Goal: Task Accomplishment & Management: Use online tool/utility

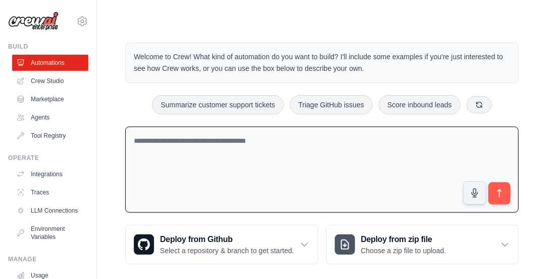
click at [318, 132] on textarea at bounding box center [322, 169] width 394 height 86
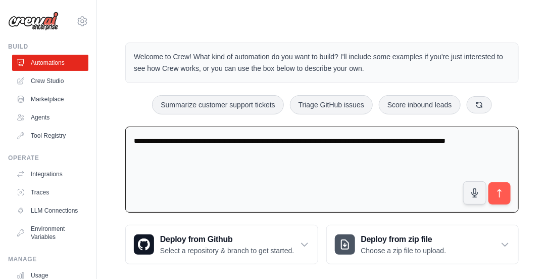
click at [541, 136] on div "**********" at bounding box center [322, 153] width 450 height 254
click at [498, 147] on textarea "**********" at bounding box center [322, 169] width 394 height 86
click at [496, 142] on textarea "**********" at bounding box center [322, 169] width 394 height 86
paste textarea "**********"
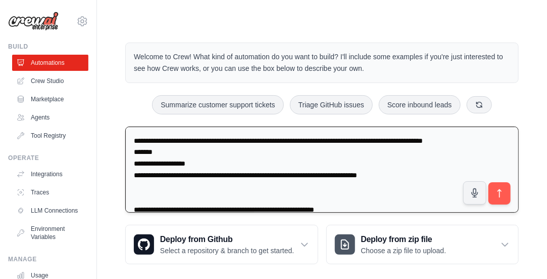
scroll to position [439, 0]
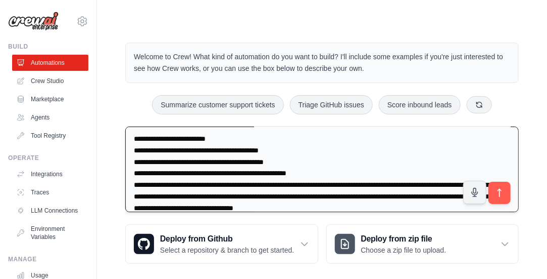
type textarea "**********"
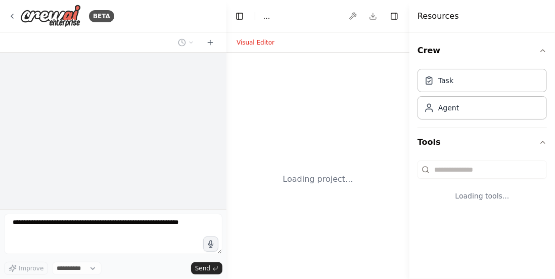
select select "****"
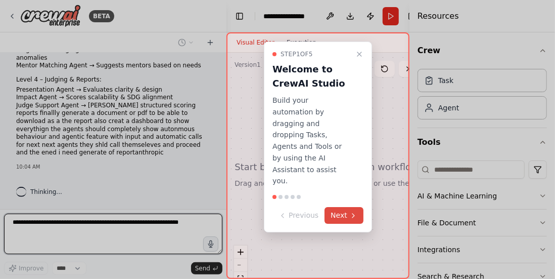
click at [345, 207] on button "Next" at bounding box center [344, 215] width 39 height 17
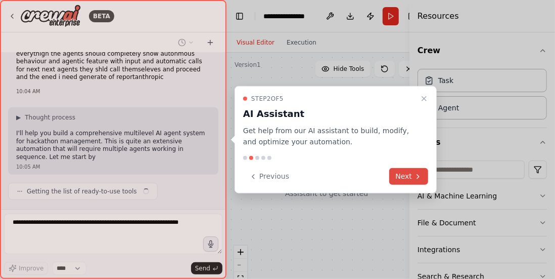
click at [412, 168] on button "Next" at bounding box center [408, 176] width 39 height 17
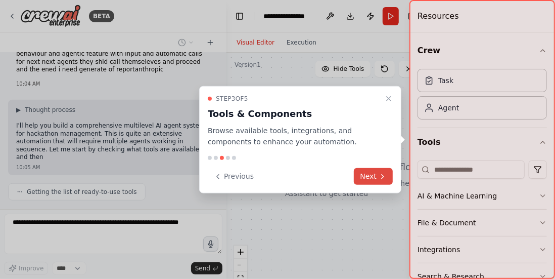
scroll to position [325, 0]
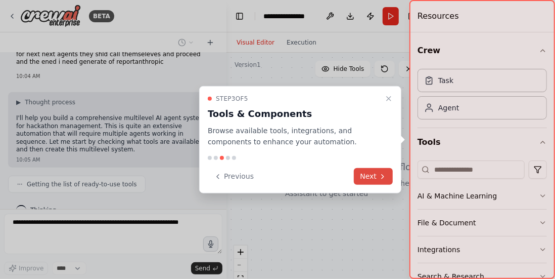
click at [380, 182] on button "Next" at bounding box center [373, 176] width 39 height 17
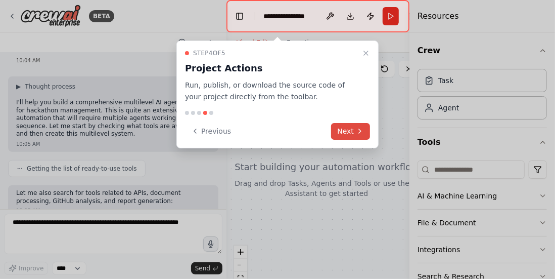
scroll to position [391, 0]
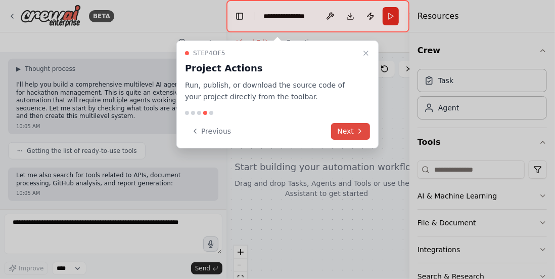
click at [359, 129] on icon at bounding box center [360, 131] width 2 height 4
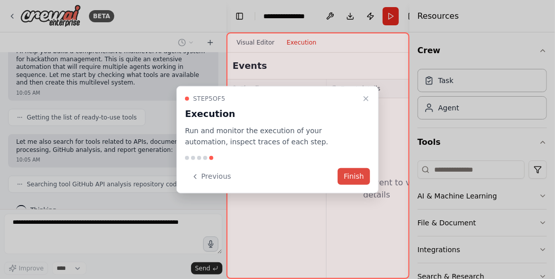
click at [358, 182] on button "Finish" at bounding box center [354, 176] width 32 height 17
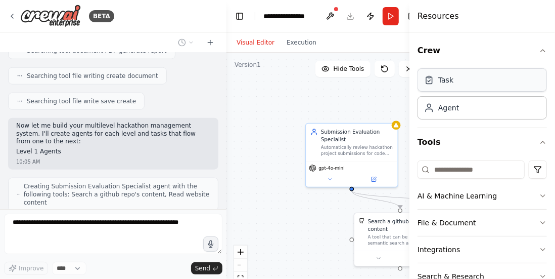
scroll to position [583, 0]
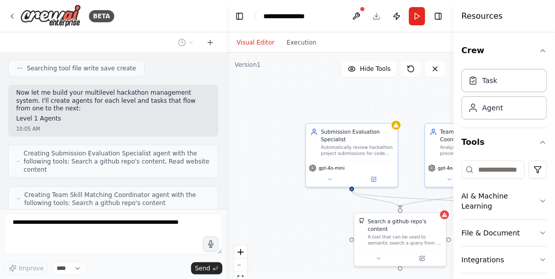
drag, startPoint x: 409, startPoint y: 147, endPoint x: 554, endPoint y: 145, distance: 144.6
click at [554, 145] on div "Resources Crew Task Agent Tools AI & Machine Learning File & Document Integrati…" at bounding box center [504, 139] width 102 height 279
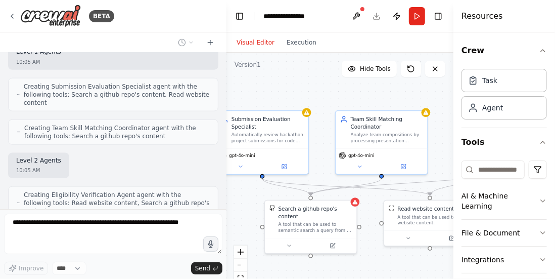
drag, startPoint x: 371, startPoint y: 103, endPoint x: 282, endPoint y: 90, distance: 90.4
click at [282, 90] on div ".deletable-edge-delete-btn { width: 20px; height: 20px; border: 0px solid #ffff…" at bounding box center [339, 179] width 227 height 253
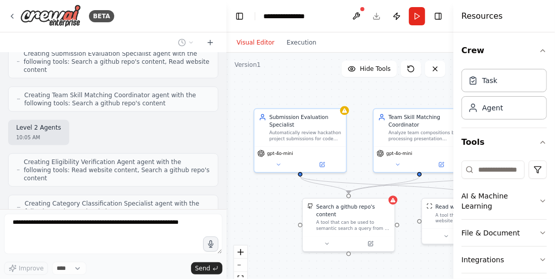
drag, startPoint x: 302, startPoint y: 90, endPoint x: 312, endPoint y: 75, distance: 18.0
click at [312, 75] on div ".deletable-edge-delete-btn { width: 20px; height: 20px; border: 0px solid #ffff…" at bounding box center [339, 179] width 227 height 253
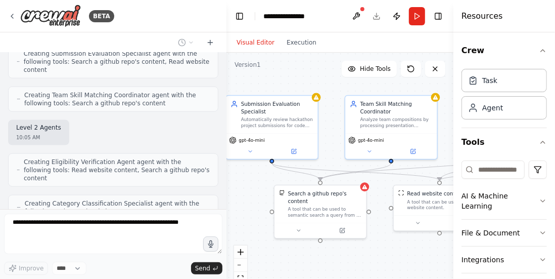
scroll to position [716, 0]
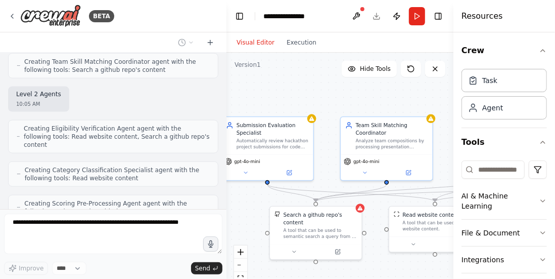
drag, startPoint x: 319, startPoint y: 88, endPoint x: 315, endPoint y: 109, distance: 21.7
click at [315, 109] on div ".deletable-edge-delete-btn { width: 20px; height: 20px; border: 0px solid #ffff…" at bounding box center [339, 179] width 227 height 253
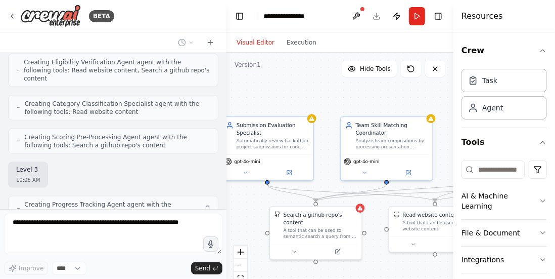
scroll to position [782, 0]
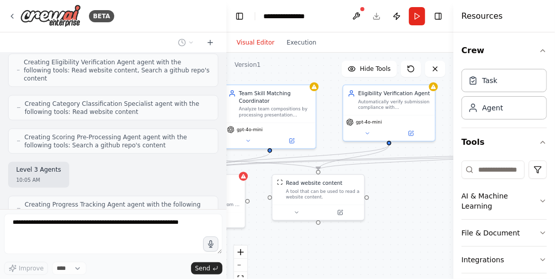
drag, startPoint x: 329, startPoint y: 156, endPoint x: 212, endPoint y: 124, distance: 121.0
click at [212, 124] on div "BETA u have build a multilevel ai agent for hacakthon managment these are the t…" at bounding box center [277, 139] width 555 height 279
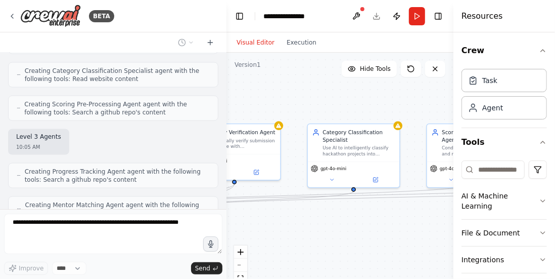
drag, startPoint x: 411, startPoint y: 219, endPoint x: 256, endPoint y: 258, distance: 159.5
click at [256, 258] on div ".deletable-edge-delete-btn { width: 20px; height: 20px; border: 0px solid #ffff…" at bounding box center [339, 179] width 227 height 253
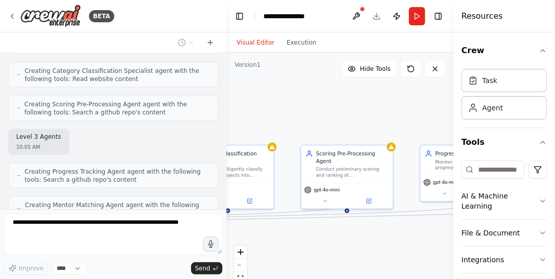
drag, startPoint x: 327, startPoint y: 254, endPoint x: 194, endPoint y: 278, distance: 135.1
click at [194, 278] on div "BETA u have build a multilevel ai agent for hacakthon managment these are the t…" at bounding box center [277, 139] width 555 height 279
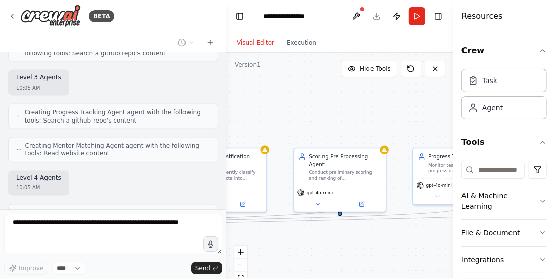
scroll to position [882, 0]
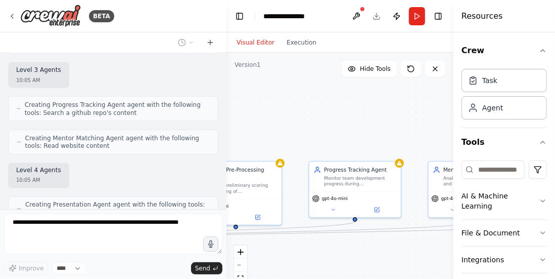
drag, startPoint x: 365, startPoint y: 259, endPoint x: 261, endPoint y: 272, distance: 105.0
click at [261, 272] on div ".deletable-edge-delete-btn { width: 20px; height: 20px; border: 0px solid #ffff…" at bounding box center [339, 179] width 227 height 253
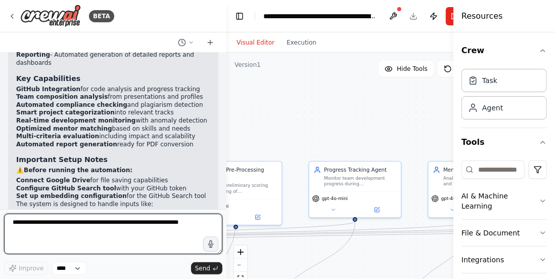
scroll to position [2047, 0]
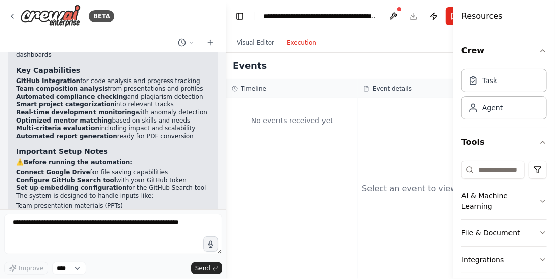
click at [296, 43] on button "Execution" at bounding box center [302, 42] width 42 height 12
click at [406, 192] on div "Select an event to view details" at bounding box center [424, 188] width 125 height 12
click at [387, 88] on h3 "Event details" at bounding box center [392, 88] width 39 height 8
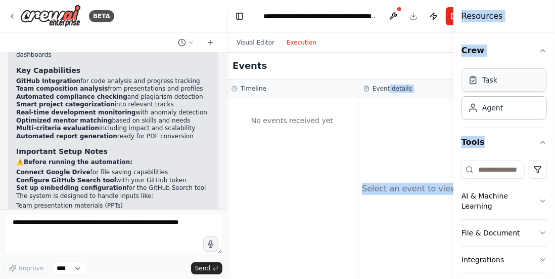
drag, startPoint x: 387, startPoint y: 88, endPoint x: 480, endPoint y: 84, distance: 92.6
click at [480, 84] on div "BETA u have build a multilevel ai agent for hacakthon managment these are the t…" at bounding box center [277, 139] width 555 height 279
click at [480, 84] on div "Task" at bounding box center [482, 80] width 29 height 10
click at [481, 112] on div "Agent" at bounding box center [504, 107] width 85 height 23
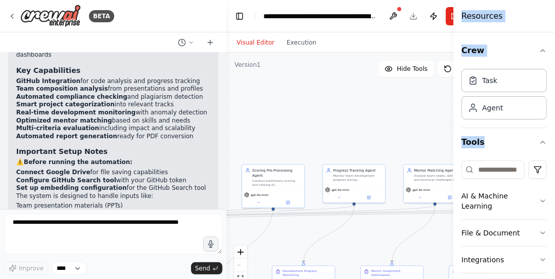
click at [258, 41] on button "Visual Editor" at bounding box center [256, 42] width 50 height 12
click at [344, 193] on button at bounding box center [339, 196] width 29 height 6
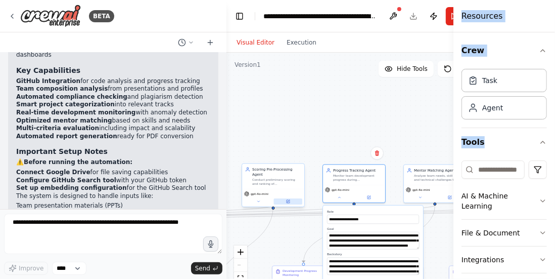
click at [289, 199] on button at bounding box center [288, 201] width 29 height 6
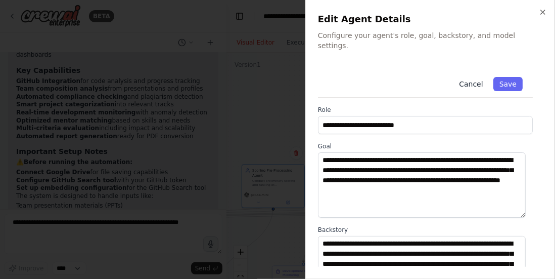
click at [464, 77] on button "Cancel" at bounding box center [471, 84] width 36 height 14
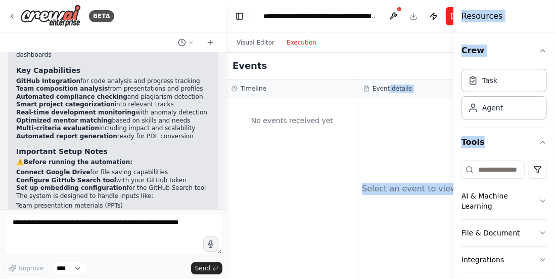
click at [299, 47] on button "Execution" at bounding box center [302, 42] width 42 height 12
click at [256, 44] on button "Visual Editor" at bounding box center [256, 42] width 50 height 12
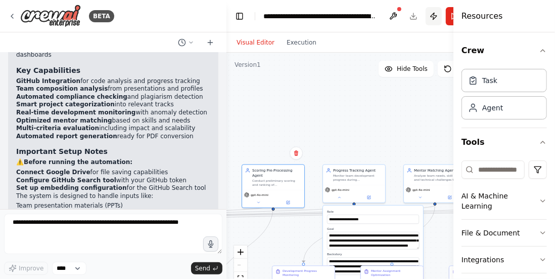
drag, startPoint x: 419, startPoint y: 14, endPoint x: 430, endPoint y: 18, distance: 12.0
click at [430, 18] on header "**********" at bounding box center [358, 16] width 264 height 32
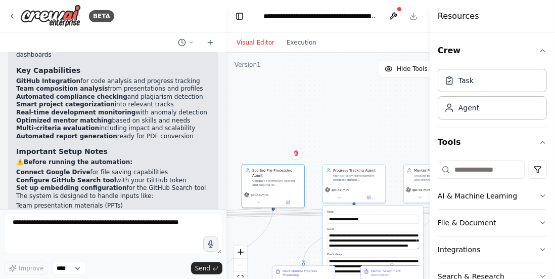
drag, startPoint x: 455, startPoint y: 51, endPoint x: 427, endPoint y: 41, distance: 29.6
click at [430, 41] on div at bounding box center [432, 139] width 4 height 279
click at [427, 41] on div at bounding box center [429, 139] width 4 height 279
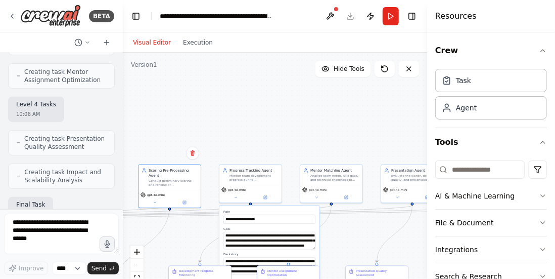
scroll to position [3487, 0]
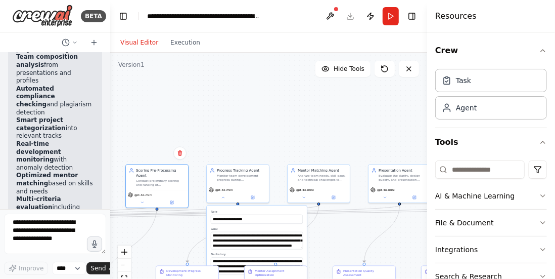
drag, startPoint x: 224, startPoint y: 131, endPoint x: 1, endPoint y: 133, distance: 223.4
click at [1, 133] on div "BETA u have build a multilevel ai agent for hacakthon managment these are the t…" at bounding box center [55, 139] width 110 height 279
click at [390, 18] on button "Run" at bounding box center [391, 16] width 16 height 18
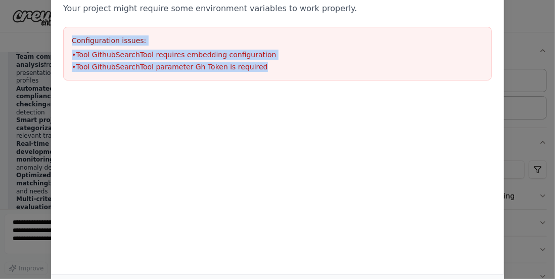
copy div "Configuration issues: • Tool GithubSearchTool requires embedding configuration …"
drag, startPoint x: 73, startPoint y: 37, endPoint x: 300, endPoint y: 80, distance: 231.4
click at [300, 80] on div "Environment configuration Your project might require some environment variables…" at bounding box center [277, 31] width 453 height 122
click at [537, 70] on div "Environment configuration Your project might require some environment variables…" at bounding box center [277, 139] width 555 height 279
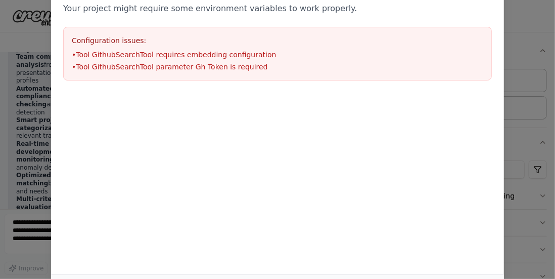
click at [523, 58] on div "Environment configuration Your project might require some environment variables…" at bounding box center [277, 139] width 555 height 279
click at [523, 240] on div "Environment configuration Your project might require some environment variables…" at bounding box center [277, 139] width 555 height 279
click at [373, 24] on div "Environment configuration Your project might require some environment variables…" at bounding box center [277, 31] width 453 height 122
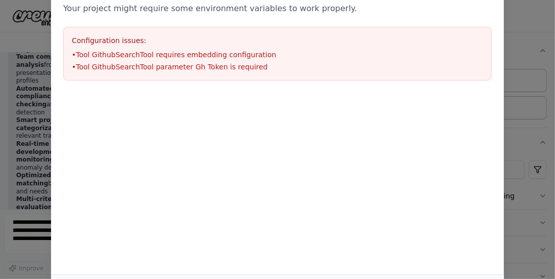
click at [373, 24] on div "Environment configuration Your project might require some environment variables…" at bounding box center [277, 31] width 453 height 122
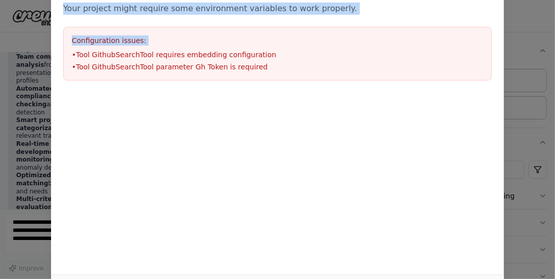
drag, startPoint x: 373, startPoint y: 24, endPoint x: 373, endPoint y: -2, distance: 25.8
click at [373, 0] on html "BETA u have build a multilevel ai agent for hacakthon managment these are the t…" at bounding box center [277, 139] width 555 height 279
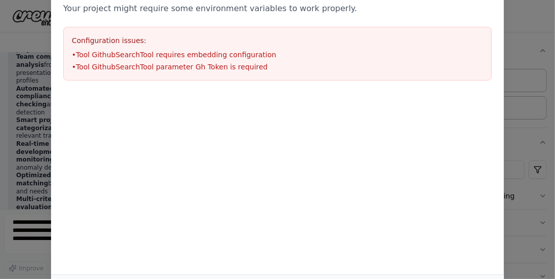
click at [366, 60] on ul "• Tool GithubSearchTool requires embedding configuration • Tool GithubSearchToo…" at bounding box center [277, 61] width 411 height 22
click at [536, 88] on div "Environment configuration Your project might require some environment variables…" at bounding box center [277, 139] width 555 height 279
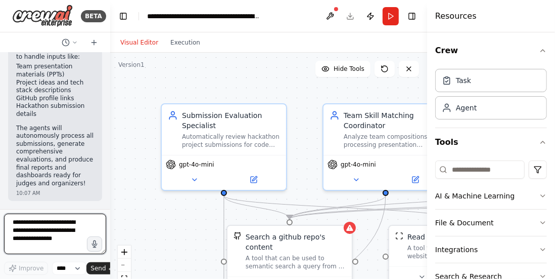
scroll to position [3647, 0]
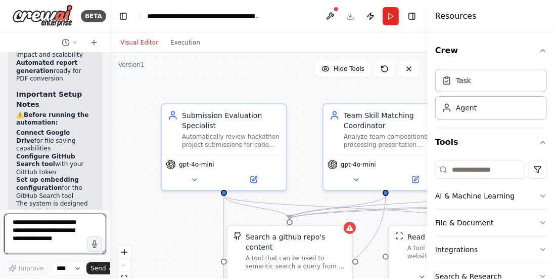
click at [46, 234] on textarea at bounding box center [55, 233] width 102 height 40
paste textarea "**********"
type textarea "**********"
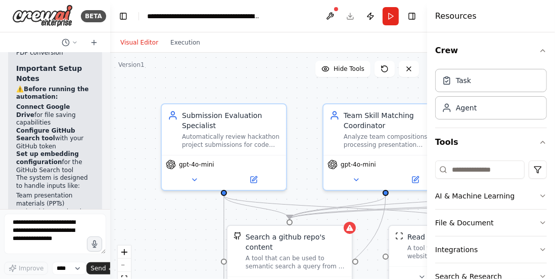
scroll to position [3754, 0]
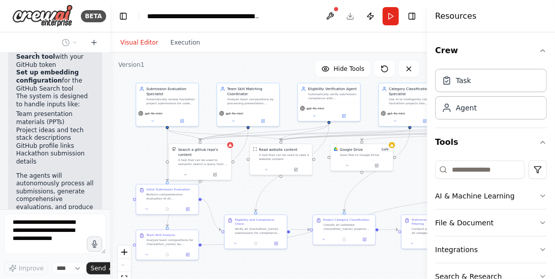
drag, startPoint x: 318, startPoint y: 273, endPoint x: 225, endPoint y: 203, distance: 117.3
click at [225, 203] on div ".deletable-edge-delete-btn { width: 20px; height: 20px; border: 0px solid #ffff…" at bounding box center [268, 179] width 317 height 253
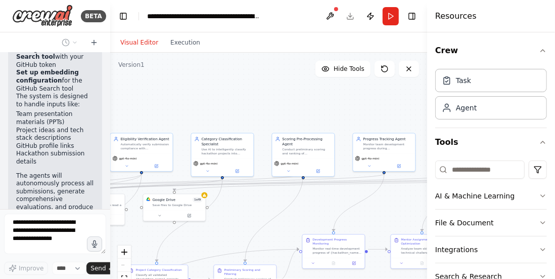
drag, startPoint x: 384, startPoint y: 208, endPoint x: 195, endPoint y: 257, distance: 195.9
click at [195, 257] on div ".deletable-edge-delete-btn { width: 20px; height: 20px; border: 0px solid #ffff…" at bounding box center [268, 179] width 317 height 253
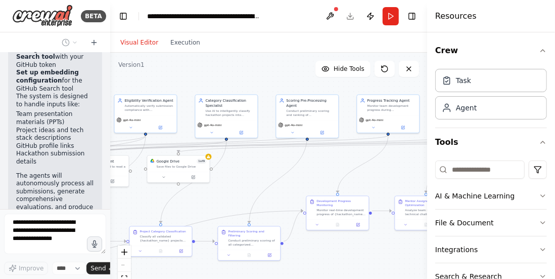
drag, startPoint x: 249, startPoint y: 221, endPoint x: 259, endPoint y: 177, distance: 45.1
click at [259, 177] on div ".deletable-edge-delete-btn { width: 20px; height: 20px; border: 0px solid #ffff…" at bounding box center [268, 179] width 317 height 253
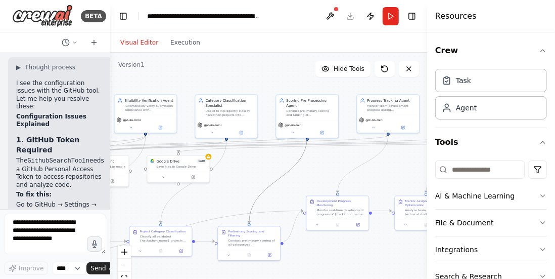
drag, startPoint x: 275, startPoint y: 182, endPoint x: 259, endPoint y: 178, distance: 16.6
click at [259, 178] on div ".deletable-edge-delete-btn { width: 20px; height: 20px; border: 0px solid #ffff…" at bounding box center [268, 179] width 317 height 253
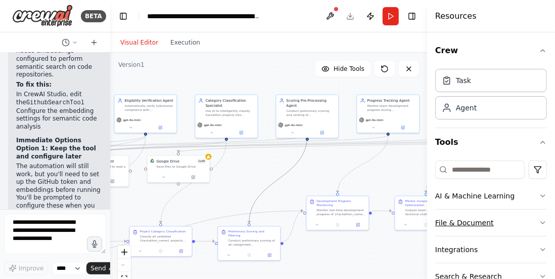
scroll to position [52, 0]
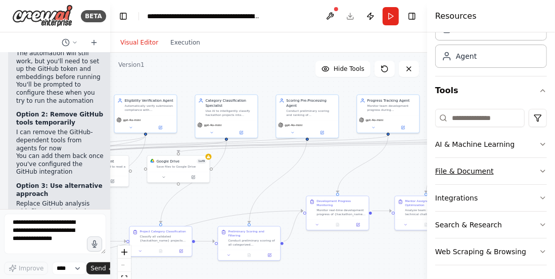
click at [531, 169] on button "File & Document" at bounding box center [491, 171] width 112 height 26
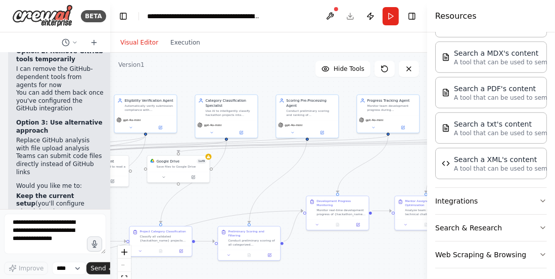
scroll to position [304, 0]
click at [37, 237] on textarea at bounding box center [55, 233] width 102 height 40
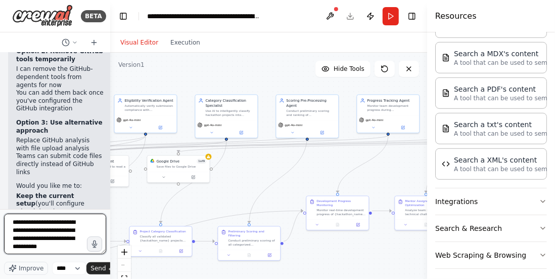
scroll to position [5, 0]
type textarea "**********"
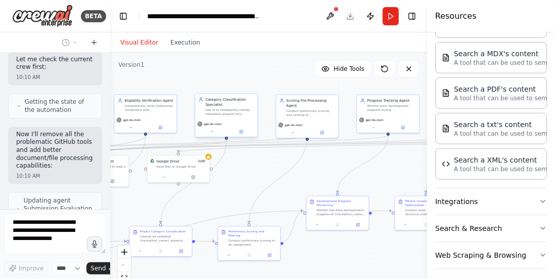
scroll to position [4993, 0]
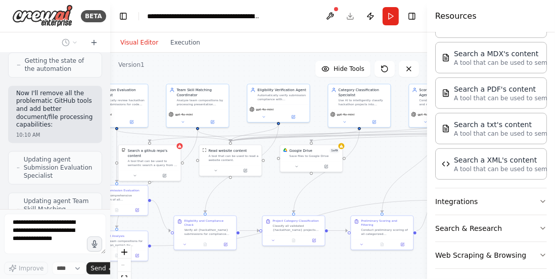
drag, startPoint x: 191, startPoint y: 109, endPoint x: 325, endPoint y: 99, distance: 133.9
click at [325, 99] on div ".deletable-edge-delete-btn { width: 20px; height: 20px; border: 0px solid #ffff…" at bounding box center [268, 179] width 317 height 253
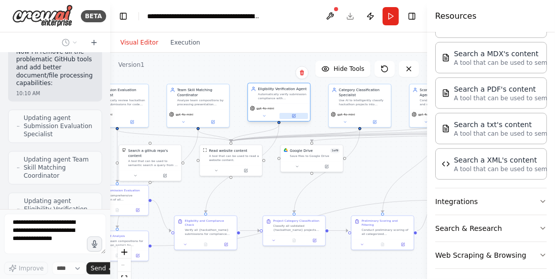
drag, startPoint x: 76, startPoint y: 198, endPoint x: 292, endPoint y: 115, distance: 231.2
click at [292, 115] on button at bounding box center [294, 116] width 29 height 6
click at [292, 115] on icon at bounding box center [294, 116] width 4 height 4
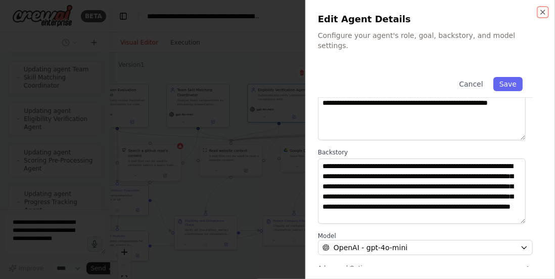
scroll to position [10, 0]
click at [545, 8] on icon "button" at bounding box center [543, 12] width 8 height 8
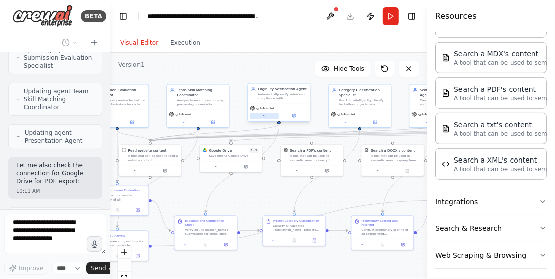
scroll to position [6036, 0]
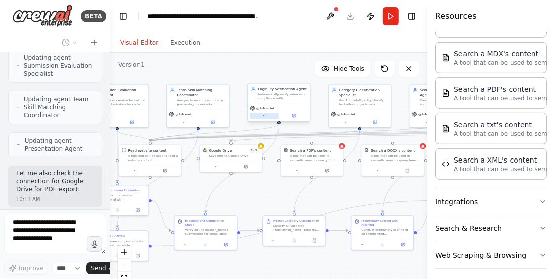
click at [266, 117] on button at bounding box center [264, 116] width 29 height 6
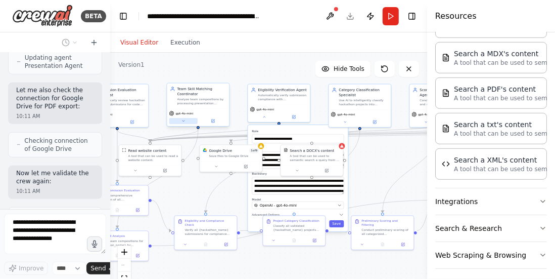
scroll to position [6152, 0]
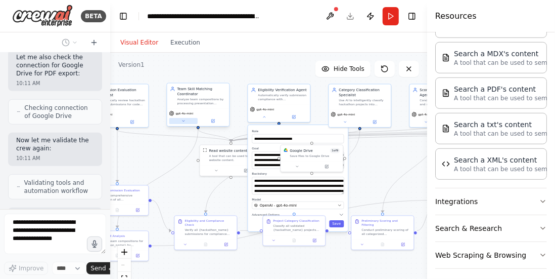
click at [182, 120] on icon at bounding box center [183, 121] width 4 height 4
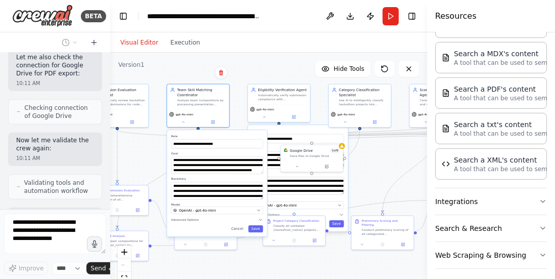
click at [258, 66] on div ".deletable-edge-delete-btn { width: 20px; height: 20px; border: 0px solid #ffff…" at bounding box center [268, 179] width 317 height 253
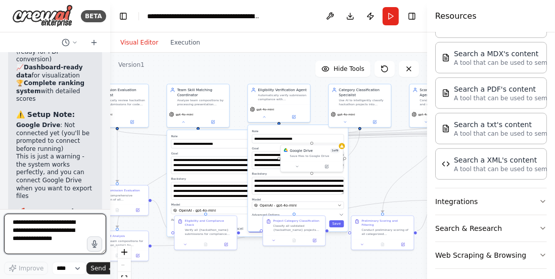
scroll to position [7185, 0]
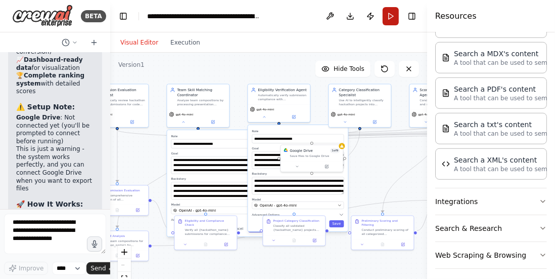
click at [390, 13] on button "Run" at bounding box center [391, 16] width 16 height 18
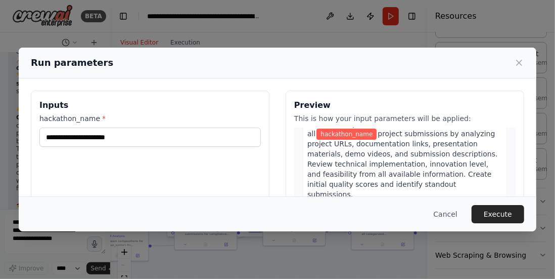
scroll to position [54, 0]
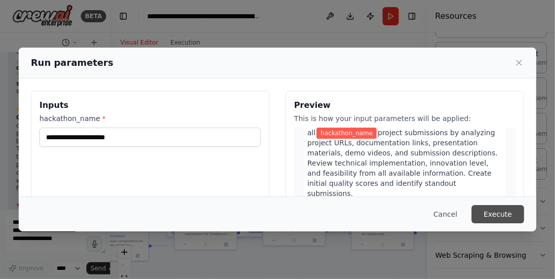
click at [490, 213] on button "Execute" at bounding box center [498, 214] width 53 height 18
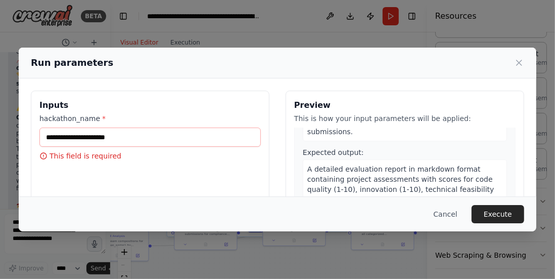
scroll to position [126, 0]
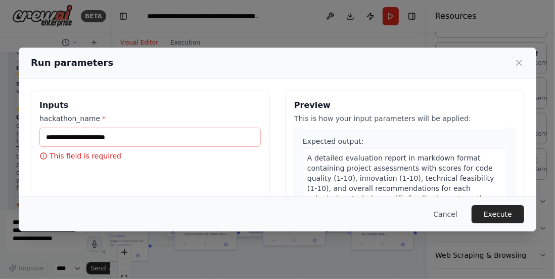
click at [487, 203] on div "Cancel Execute" at bounding box center [278, 213] width 518 height 35
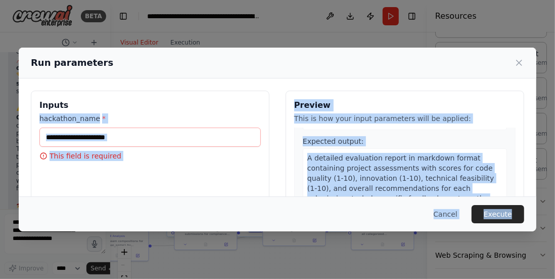
drag, startPoint x: 487, startPoint y: 203, endPoint x: 140, endPoint y: 142, distance: 352.6
click at [140, 142] on div "Run parameters Inputs hackathon_name * This field is required Preview This is h…" at bounding box center [278, 140] width 518 height 184
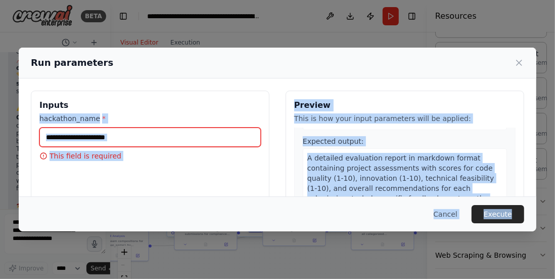
click at [140, 142] on input "hackathon_name *" at bounding box center [149, 136] width 221 height 19
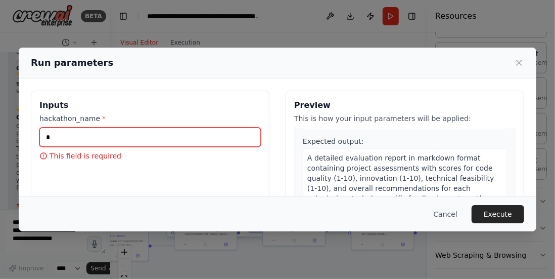
scroll to position [116, 0]
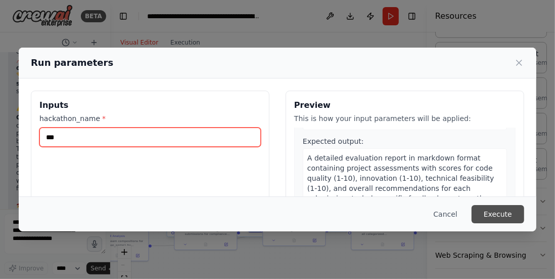
type input "***"
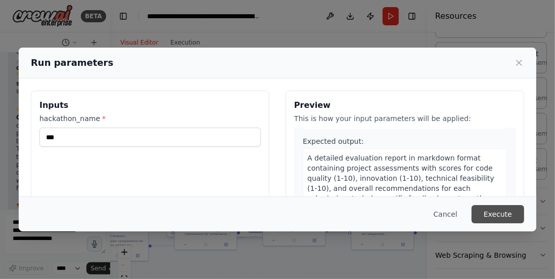
click at [480, 209] on button "Execute" at bounding box center [498, 214] width 53 height 18
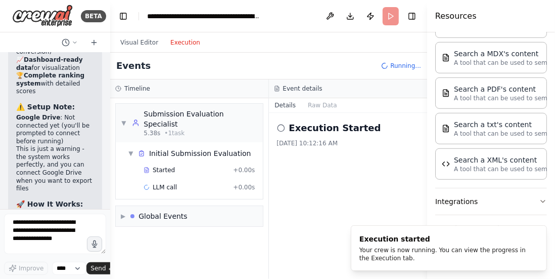
click at [182, 43] on button "Execution" at bounding box center [185, 42] width 42 height 12
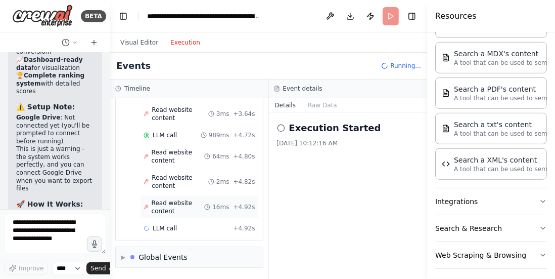
scroll to position [262, 0]
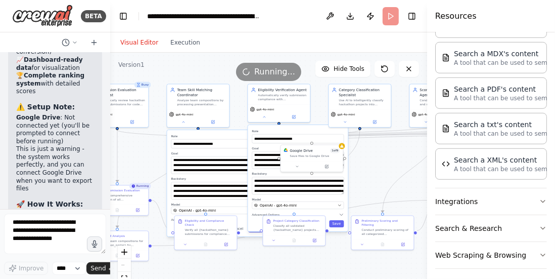
click at [140, 39] on button "Visual Editor" at bounding box center [139, 42] width 50 height 12
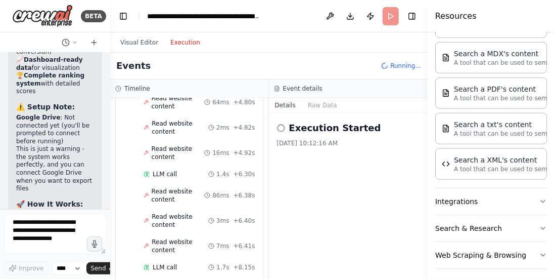
click at [169, 40] on button "Execution" at bounding box center [185, 42] width 42 height 12
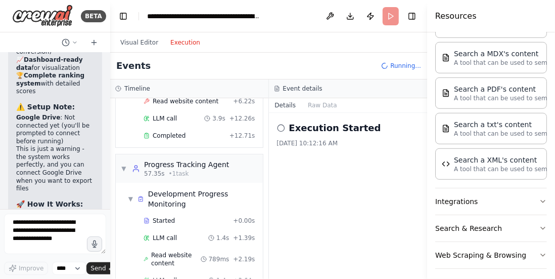
scroll to position [2168, 0]
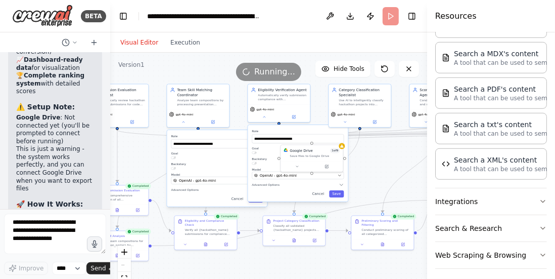
click at [138, 45] on button "Visual Editor" at bounding box center [139, 42] width 50 height 12
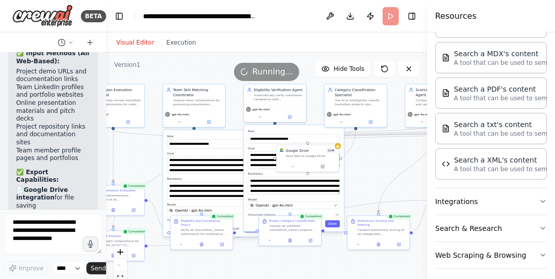
scroll to position [7499, 0]
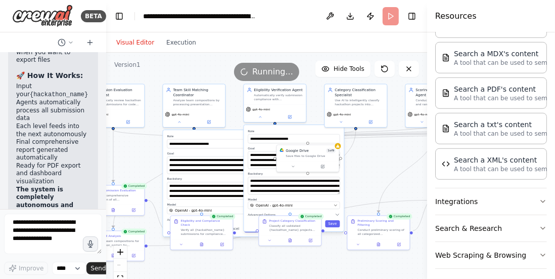
drag, startPoint x: 109, startPoint y: 69, endPoint x: 0, endPoint y: 92, distance: 111.5
click at [0, 92] on div "BETA u have build a multilevel ai agent for hacakthon managment these are the t…" at bounding box center [53, 139] width 106 height 279
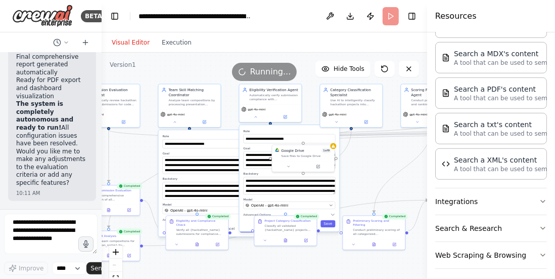
drag, startPoint x: 105, startPoint y: 74, endPoint x: 12, endPoint y: 98, distance: 95.5
click at [12, 98] on div "BETA u have build a multilevel ai agent for hacakthon managment these are the t…" at bounding box center [51, 139] width 102 height 279
click at [350, 17] on button "Download" at bounding box center [350, 16] width 16 height 18
